Goal: Information Seeking & Learning: Find specific fact

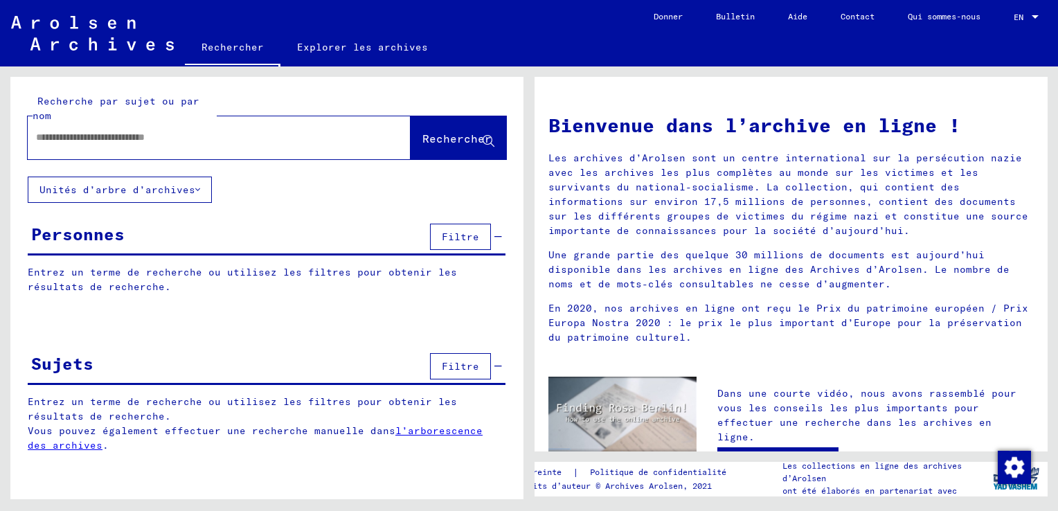
click at [56, 148] on div at bounding box center [198, 137] width 341 height 31
click at [42, 139] on input "text" at bounding box center [202, 137] width 333 height 15
type input "**********"
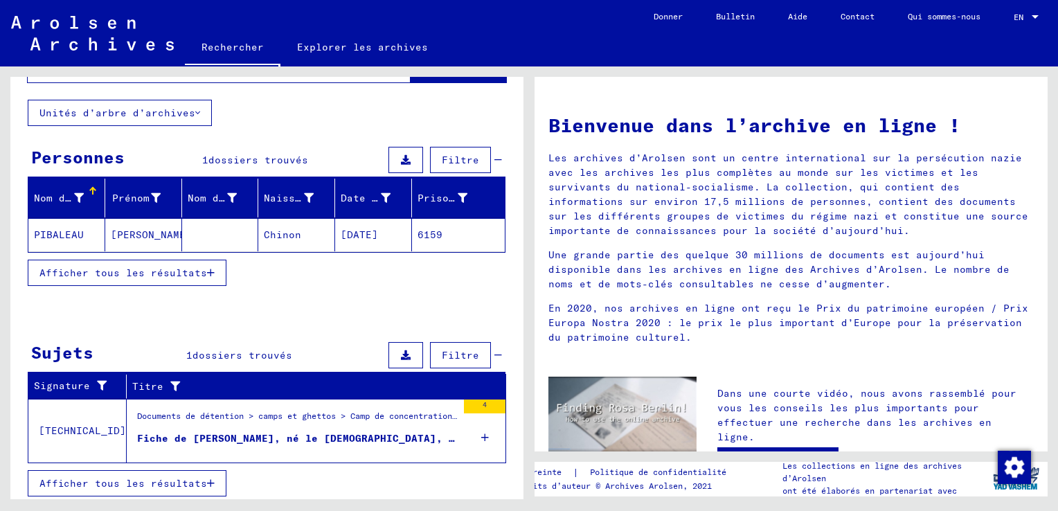
scroll to position [78, 0]
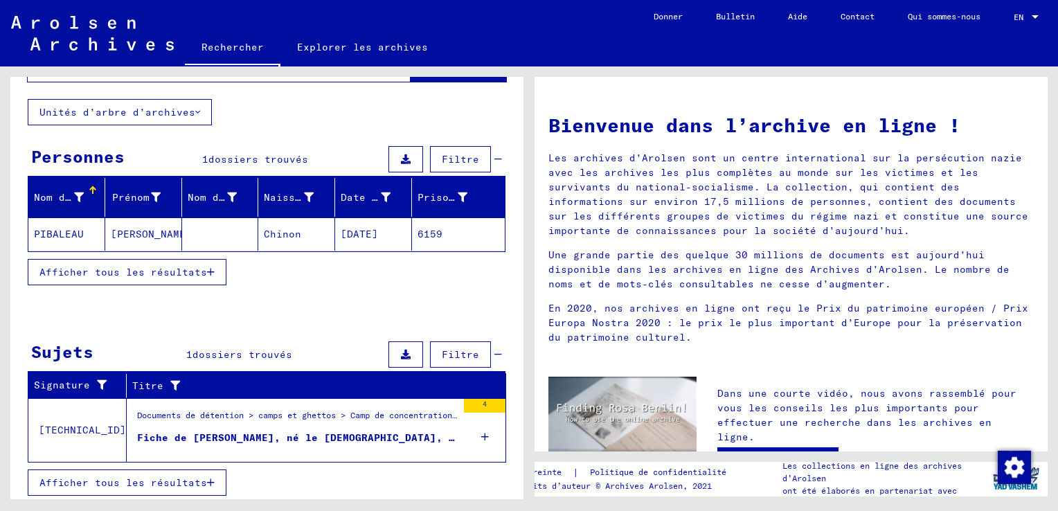
click at [61, 230] on mat-cell "PIBALEAU" at bounding box center [66, 233] width 77 height 33
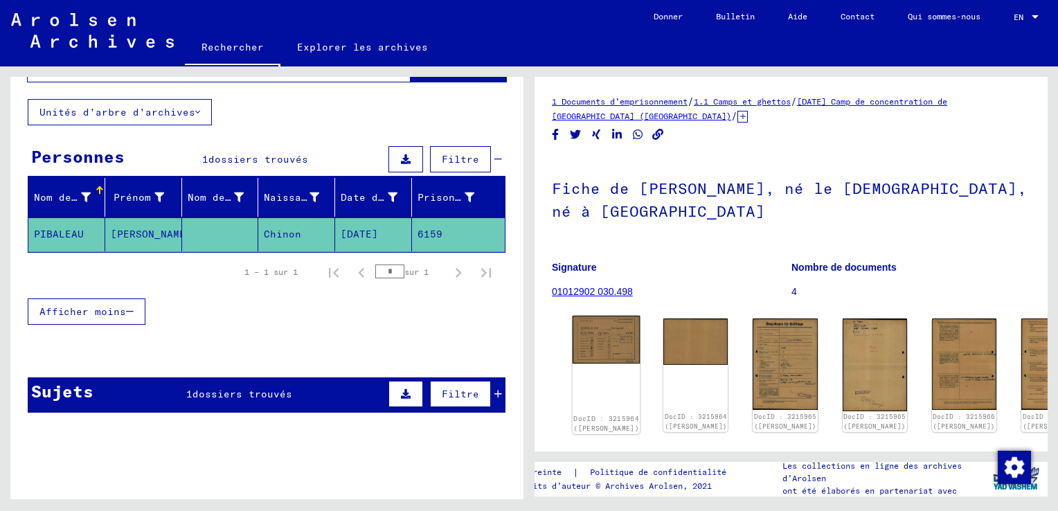
click at [590, 341] on img at bounding box center [607, 340] width 68 height 48
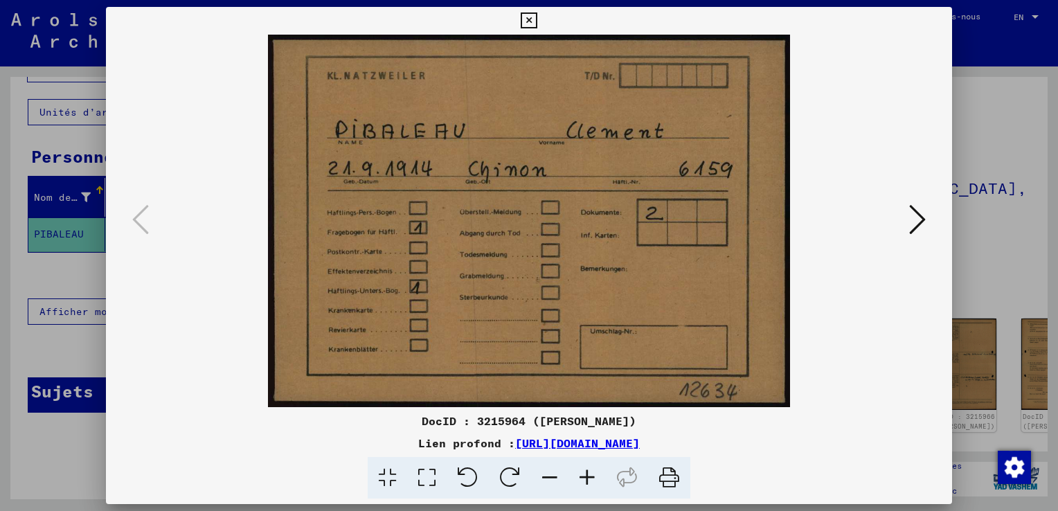
click at [920, 220] on icon at bounding box center [917, 219] width 17 height 33
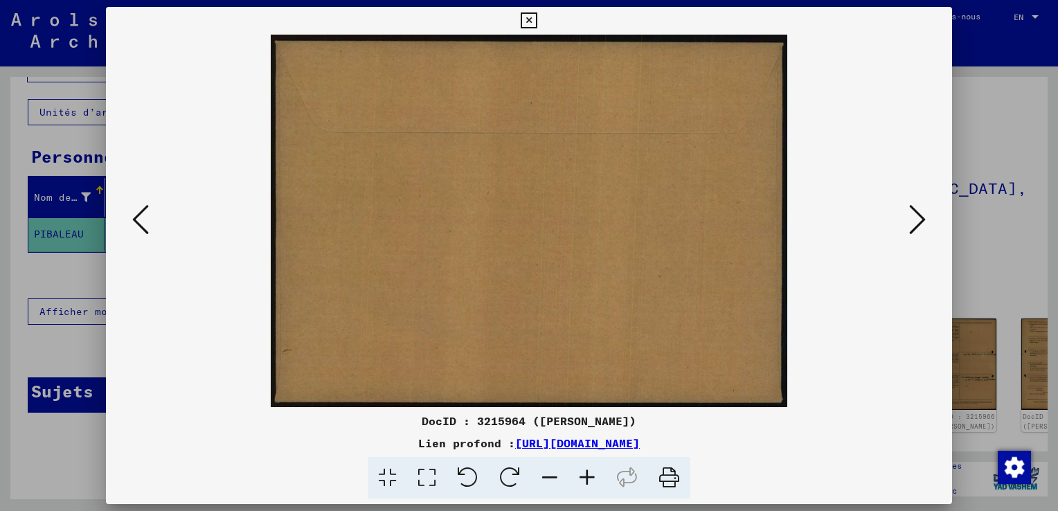
click at [920, 220] on icon at bounding box center [917, 219] width 17 height 33
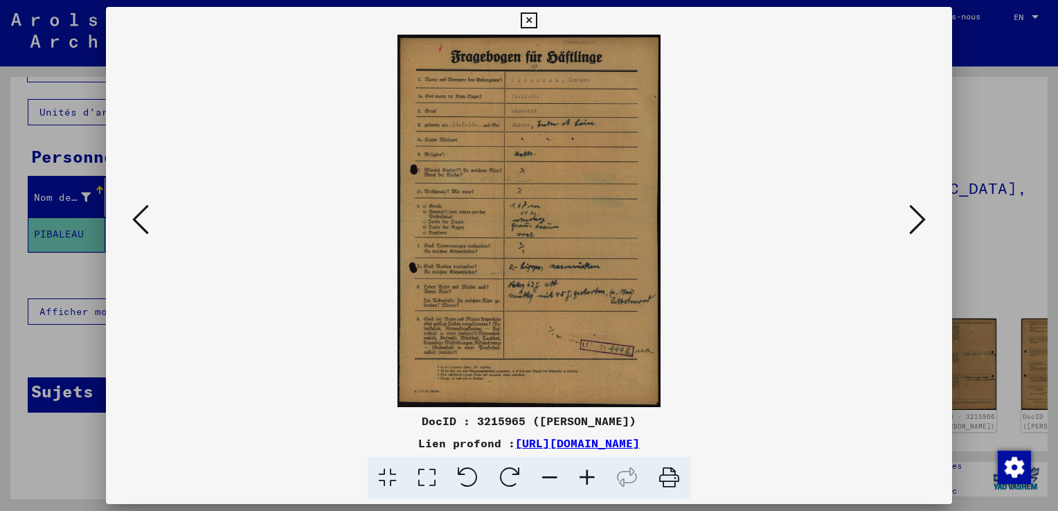
click at [918, 215] on icon at bounding box center [917, 219] width 17 height 33
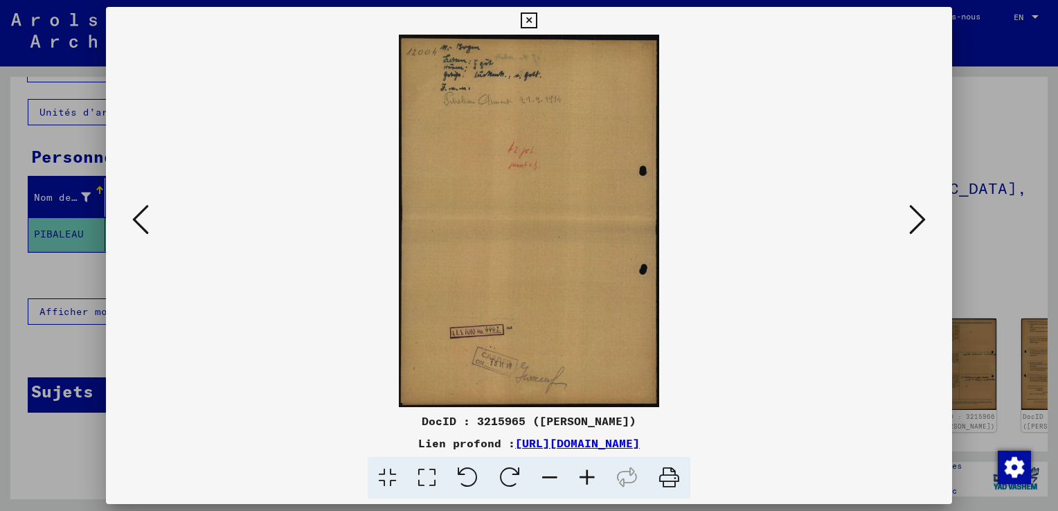
click at [918, 215] on icon at bounding box center [917, 219] width 17 height 33
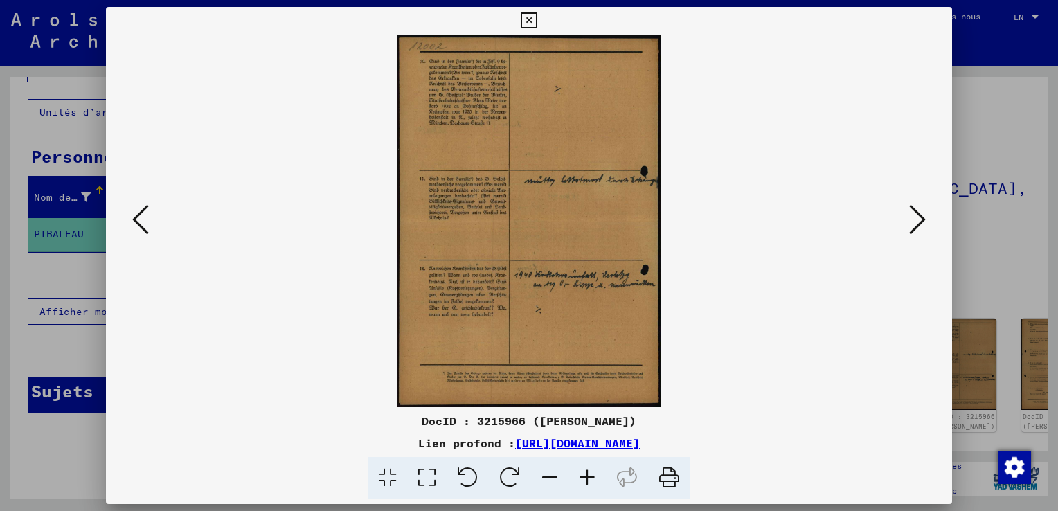
click at [917, 215] on icon at bounding box center [917, 219] width 17 height 33
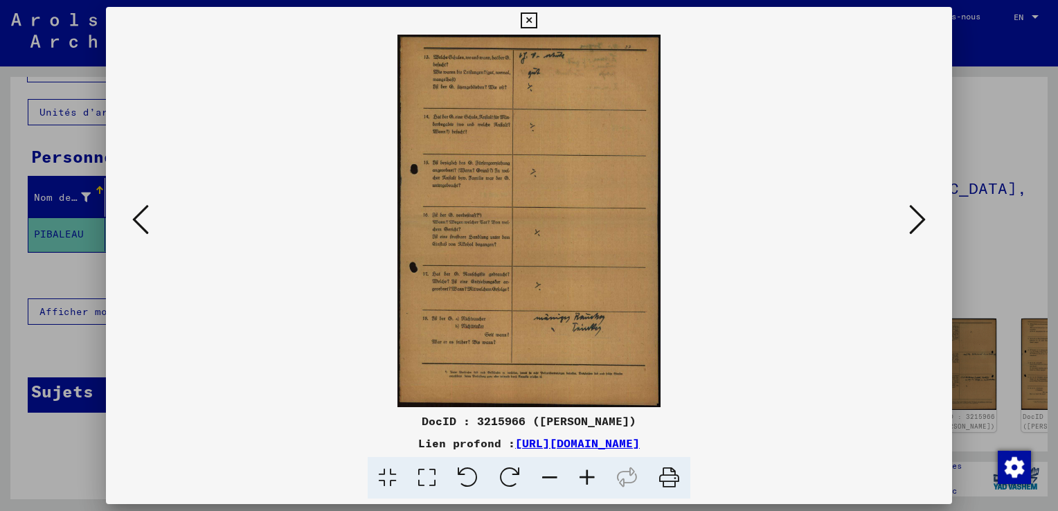
click at [916, 214] on icon at bounding box center [917, 219] width 17 height 33
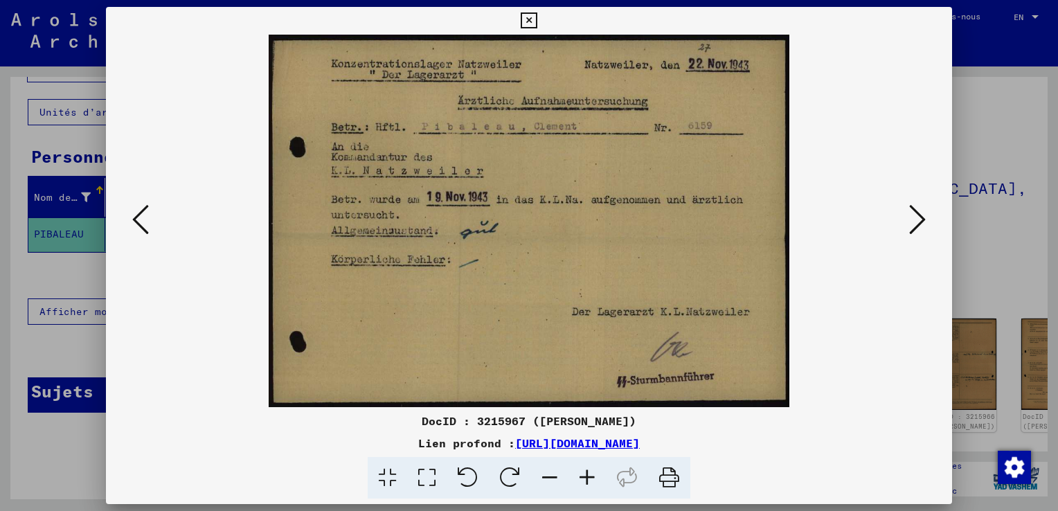
click at [925, 223] on icon at bounding box center [917, 219] width 17 height 33
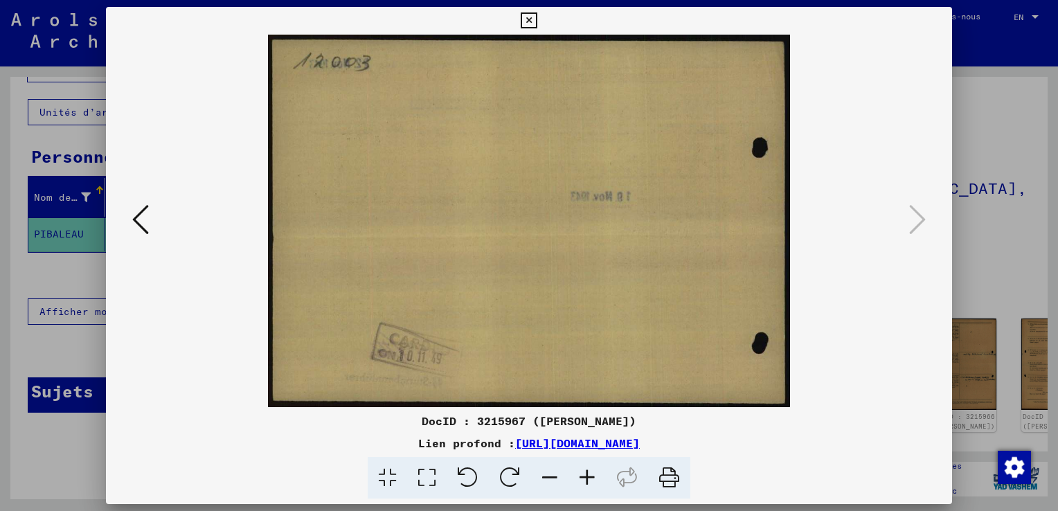
click at [531, 18] on icon at bounding box center [529, 20] width 16 height 17
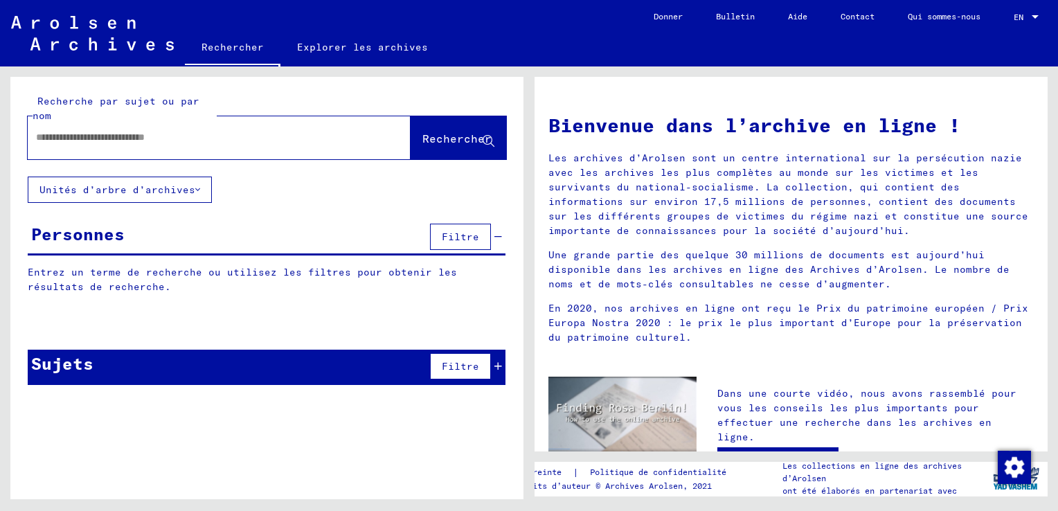
click at [71, 125] on div at bounding box center [198, 137] width 341 height 31
click at [47, 139] on input "text" at bounding box center [202, 137] width 333 height 15
type input "**********"
click at [431, 142] on span "Rechercher" at bounding box center [456, 139] width 69 height 14
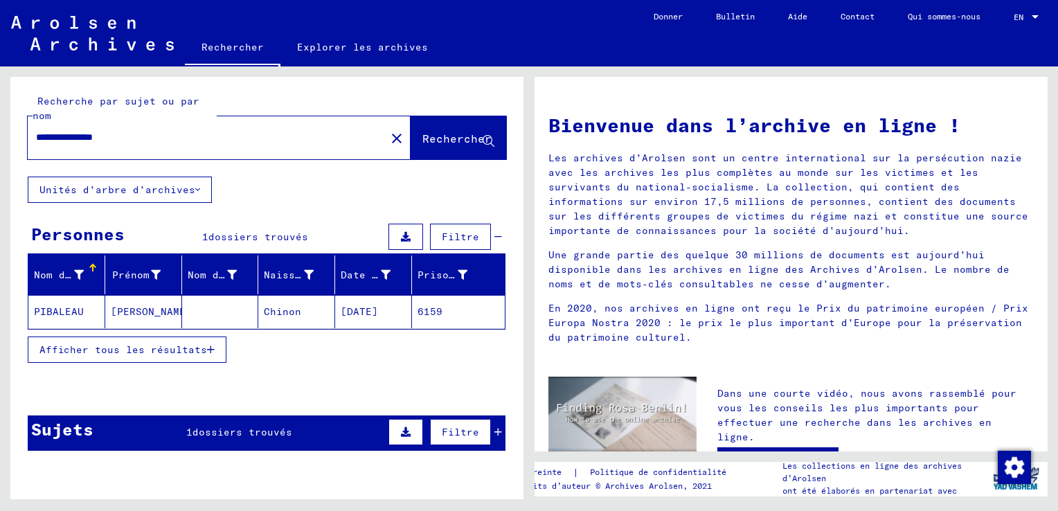
click at [213, 345] on icon "button" at bounding box center [211, 350] width 8 height 10
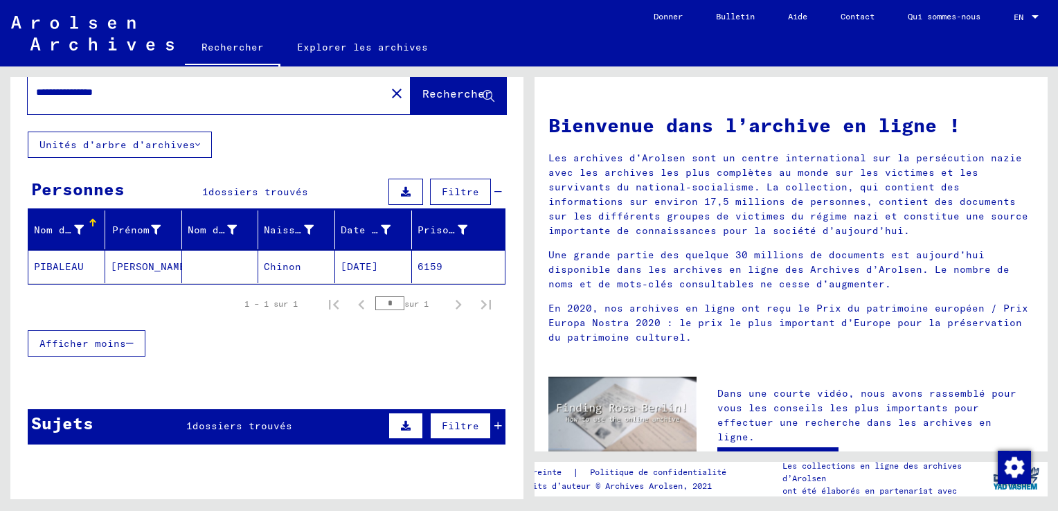
scroll to position [105, 0]
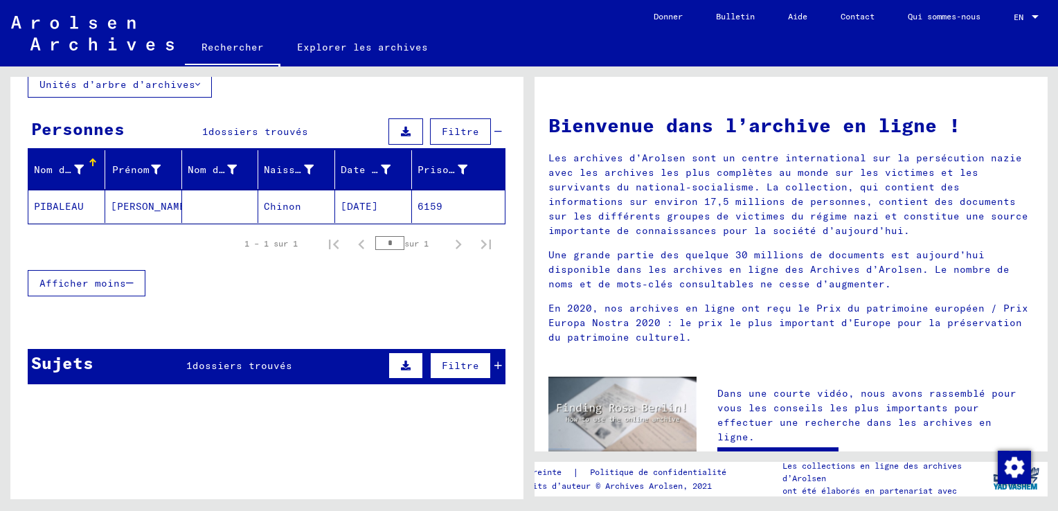
click at [494, 364] on icon at bounding box center [498, 366] width 8 height 10
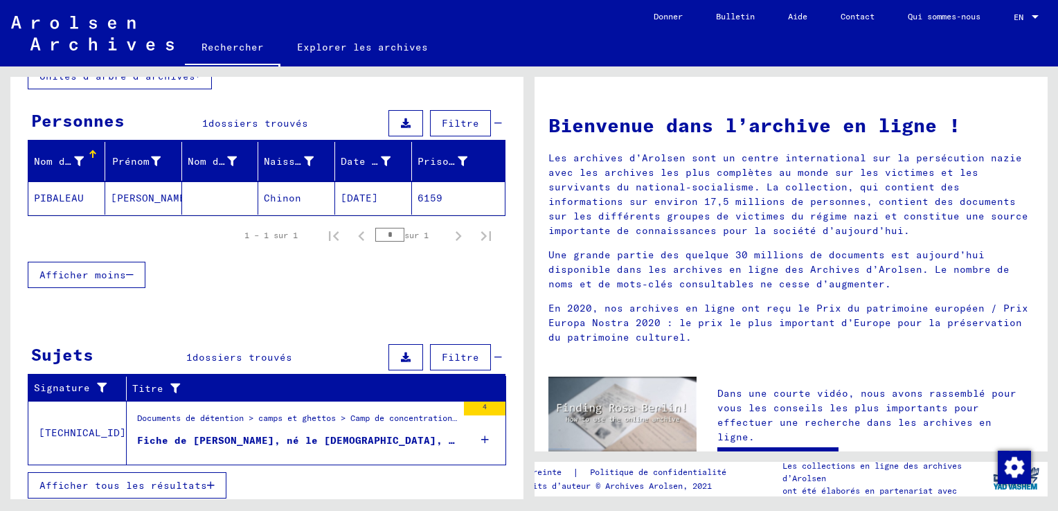
scroll to position [116, 0]
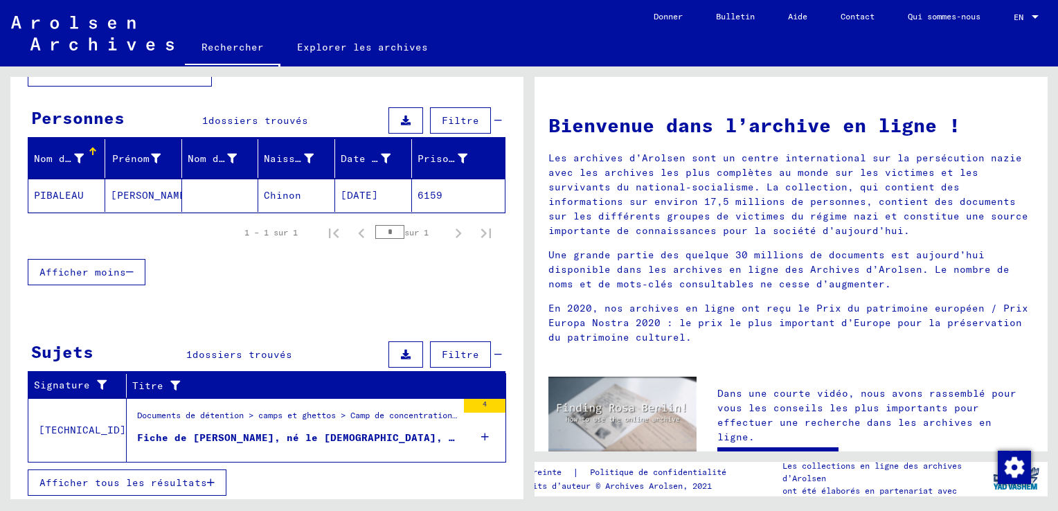
click at [197, 436] on div "Fiche de [PERSON_NAME], né le [DEMOGRAPHIC_DATA], né à [GEOGRAPHIC_DATA]" at bounding box center [297, 438] width 320 height 15
